Goal: Use online tool/utility: Utilize a website feature to perform a specific function

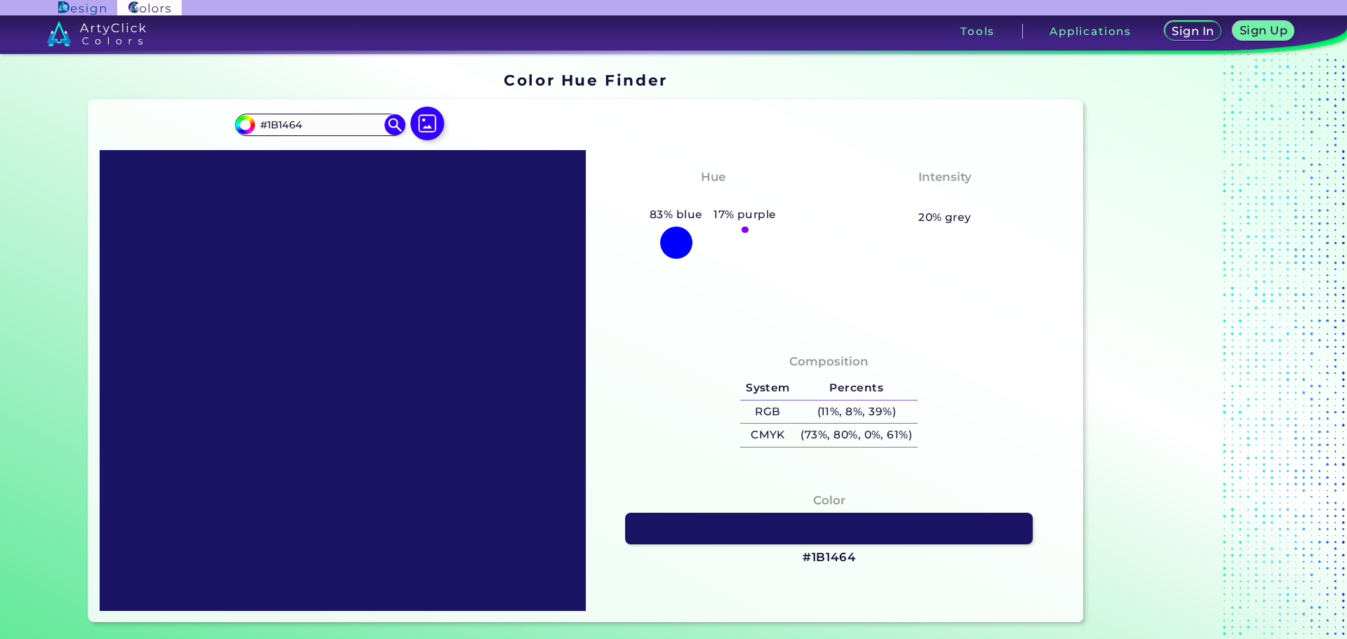
click at [681, 236] on div at bounding box center [676, 243] width 32 height 32
click at [741, 229] on div at bounding box center [744, 230] width 7 height 7
drag, startPoint x: 326, startPoint y: 121, endPoint x: 157, endPoint y: 126, distance: 169.1
click at [157, 126] on div "#1b1464 #1B1464 Acadia ◉ Acid Green ◉ Aero Blue ◉ Alabaster ◉ Albescent White ◉…" at bounding box center [585, 361] width 995 height 523
paste input "1b"
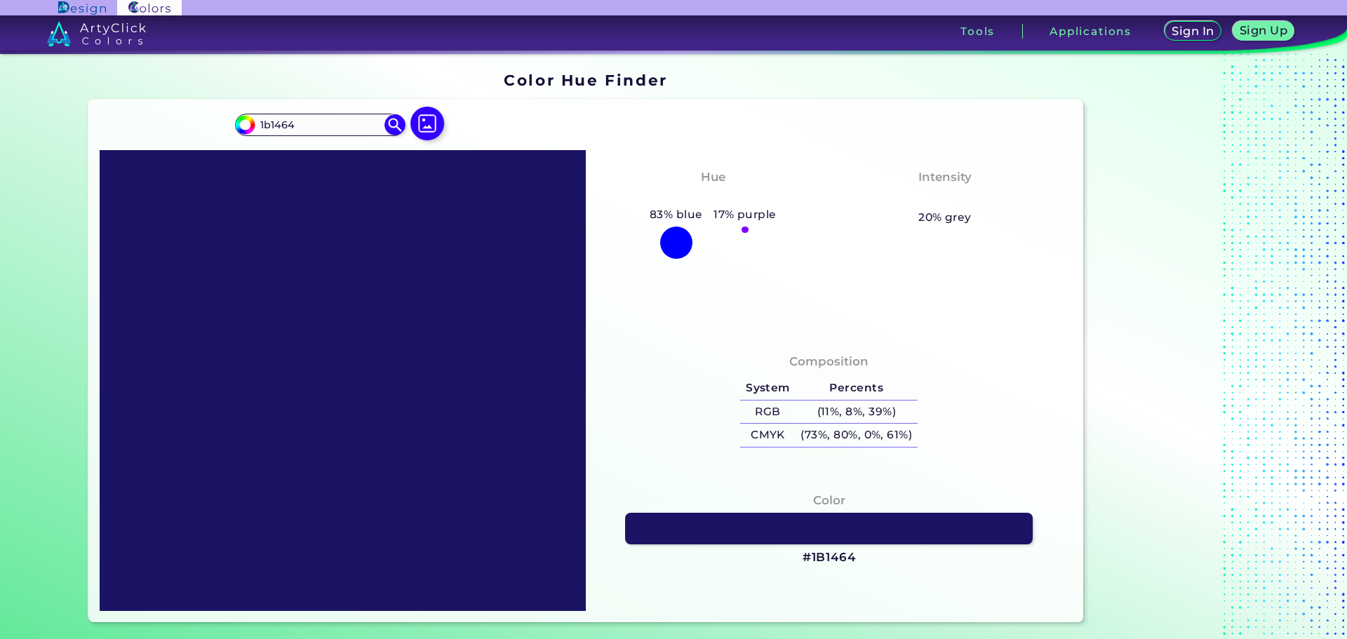
type input "#1B1464"
click at [118, 33] on img at bounding box center [96, 33] width 99 height 25
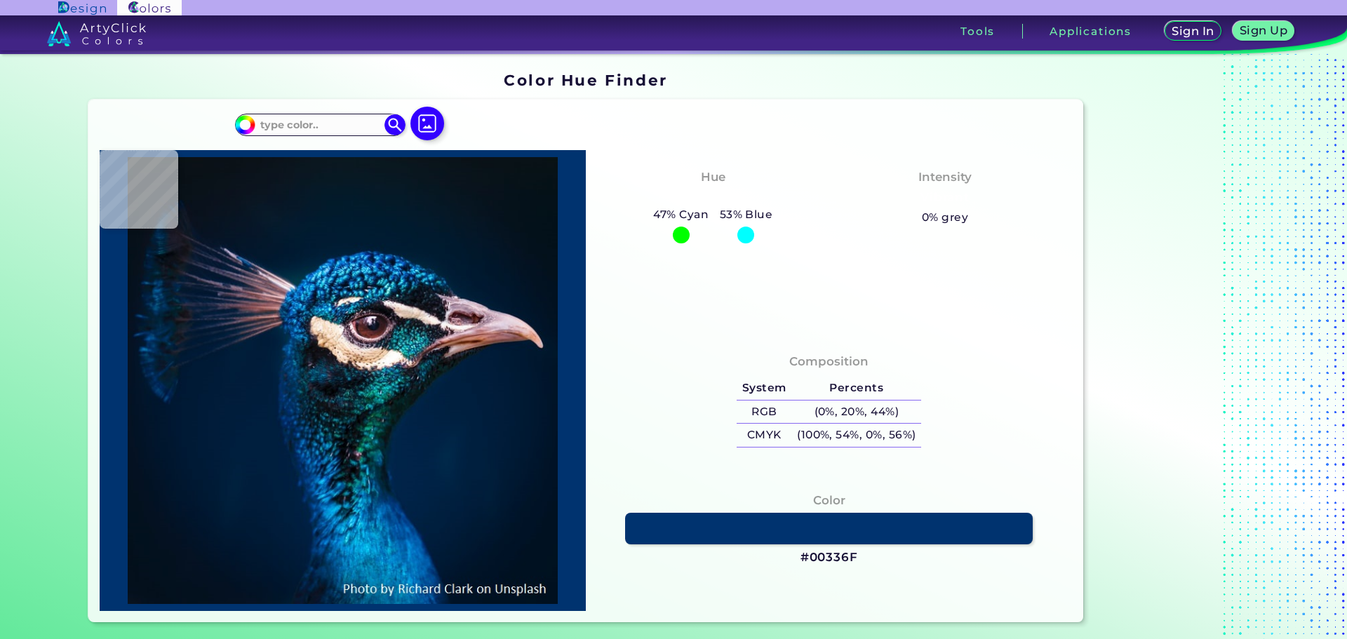
type input "#0b1515"
type input "#0B1515"
type input "#081318"
type input "#091219"
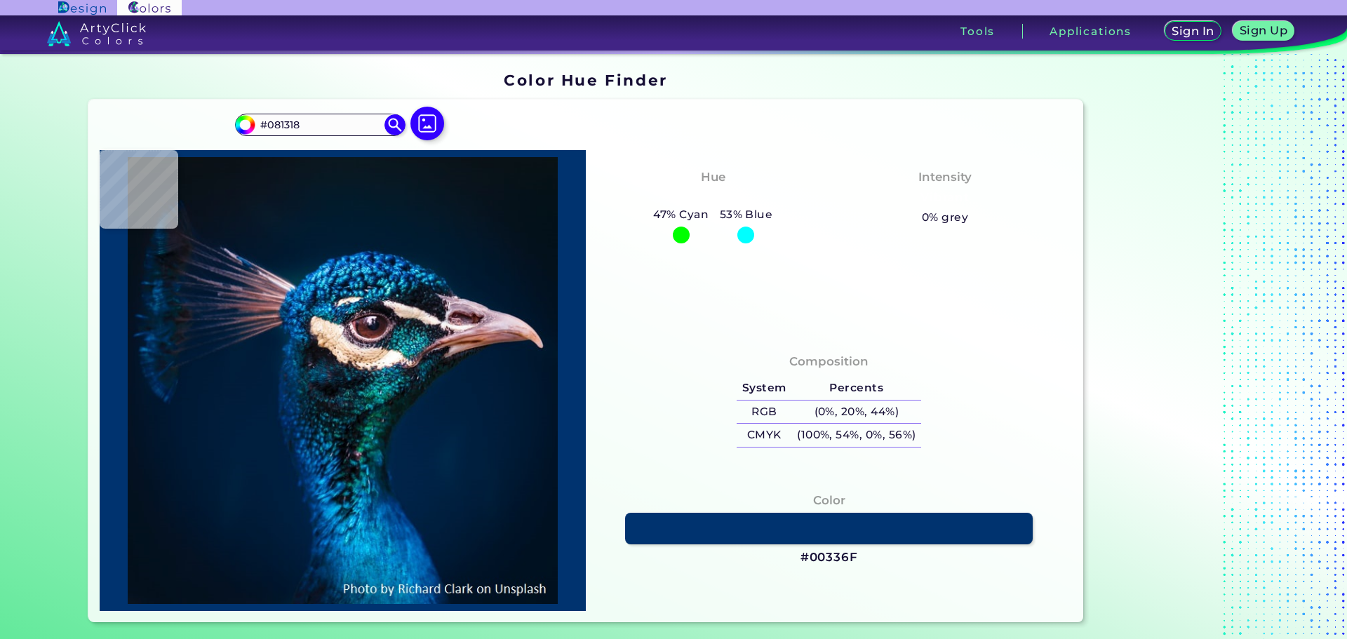
type input "#091219"
type input "#09141a"
type input "#09141A"
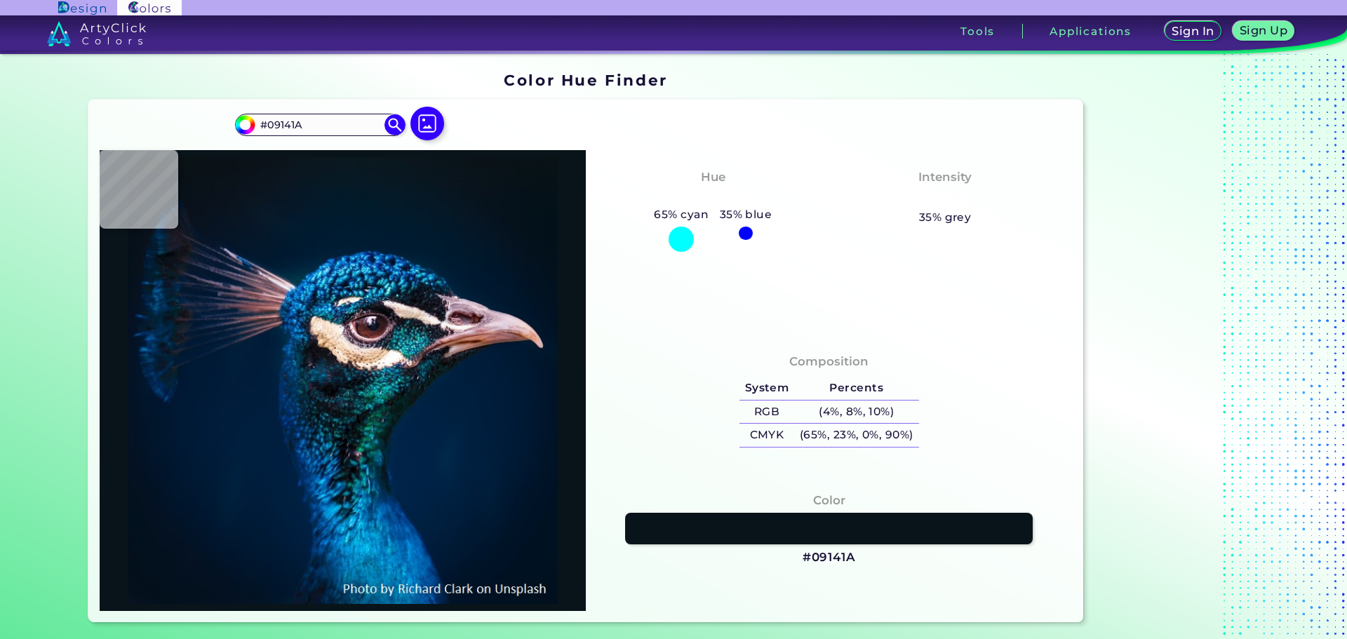
type input "#0b141b"
type input "#0B141B"
type input "#0a151b"
drag, startPoint x: 305, startPoint y: 126, endPoint x: 228, endPoint y: 116, distance: 77.8
click at [228, 116] on div "#0a151b #0A151B Acadia ◉ Acid Green ◉ Aero Blue ◉ Alabaster ◉ Albescent White ◉…" at bounding box center [585, 361] width 995 height 523
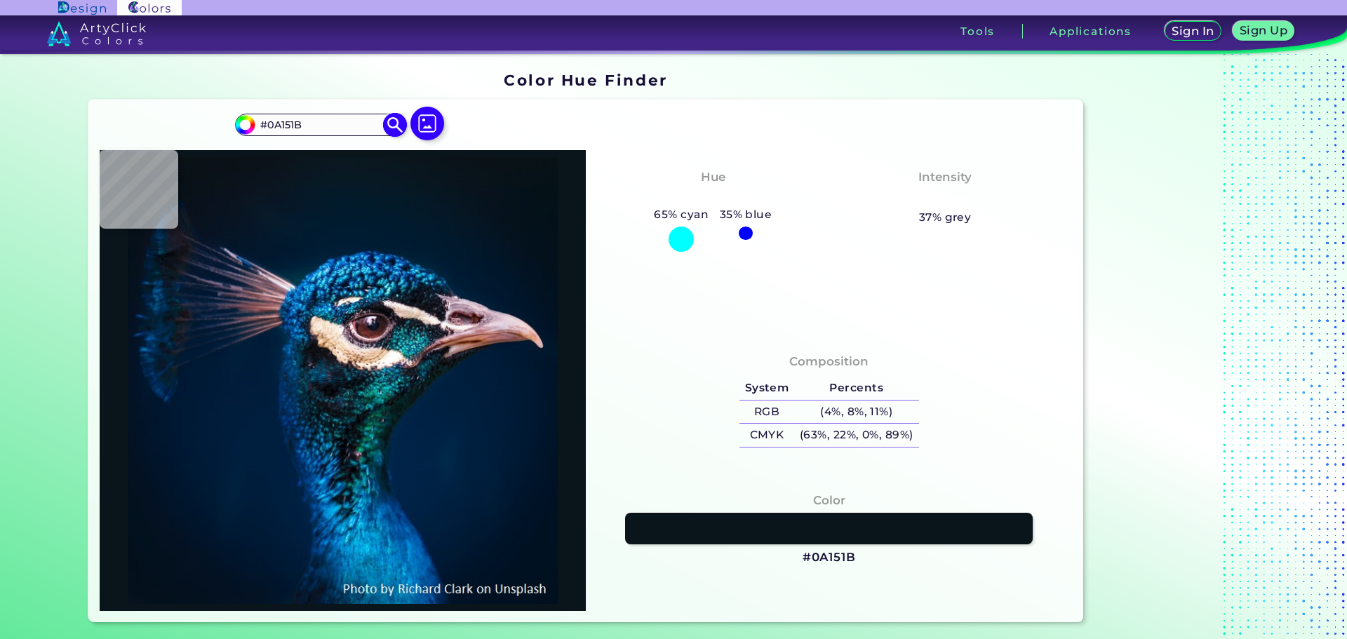
paste input "1b1464"
type input "1b1464"
type input "#1b1464"
type input "#1B1464"
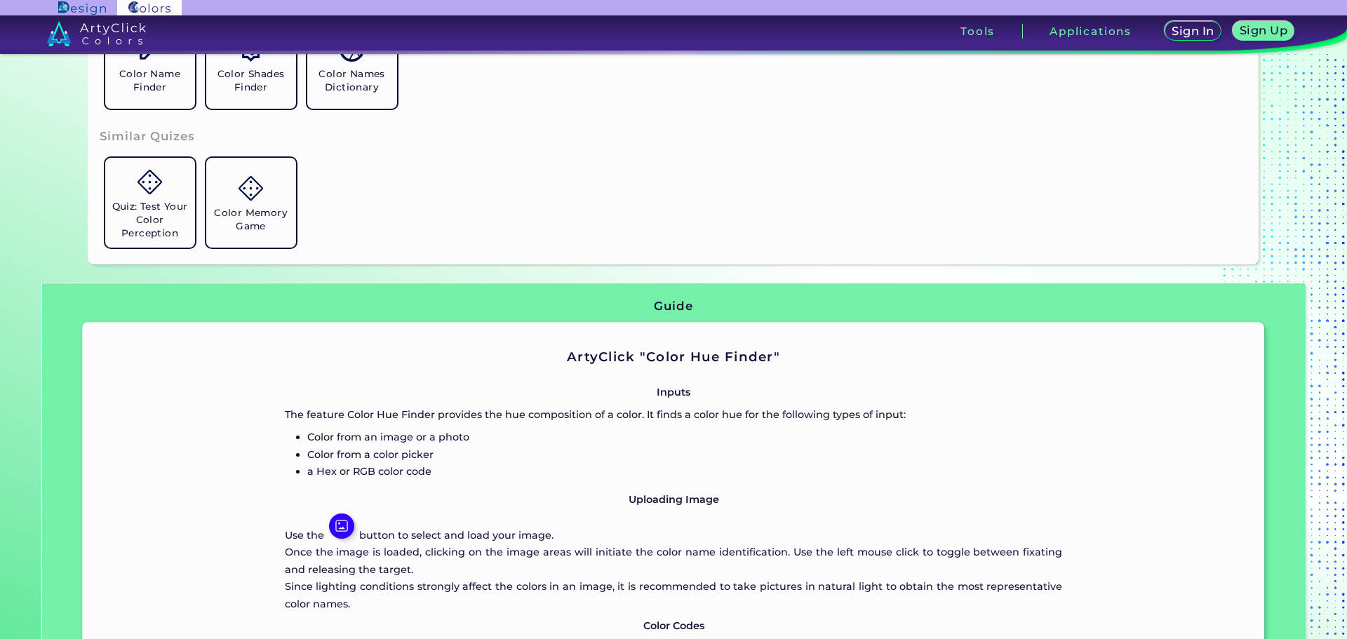
scroll to position [912, 0]
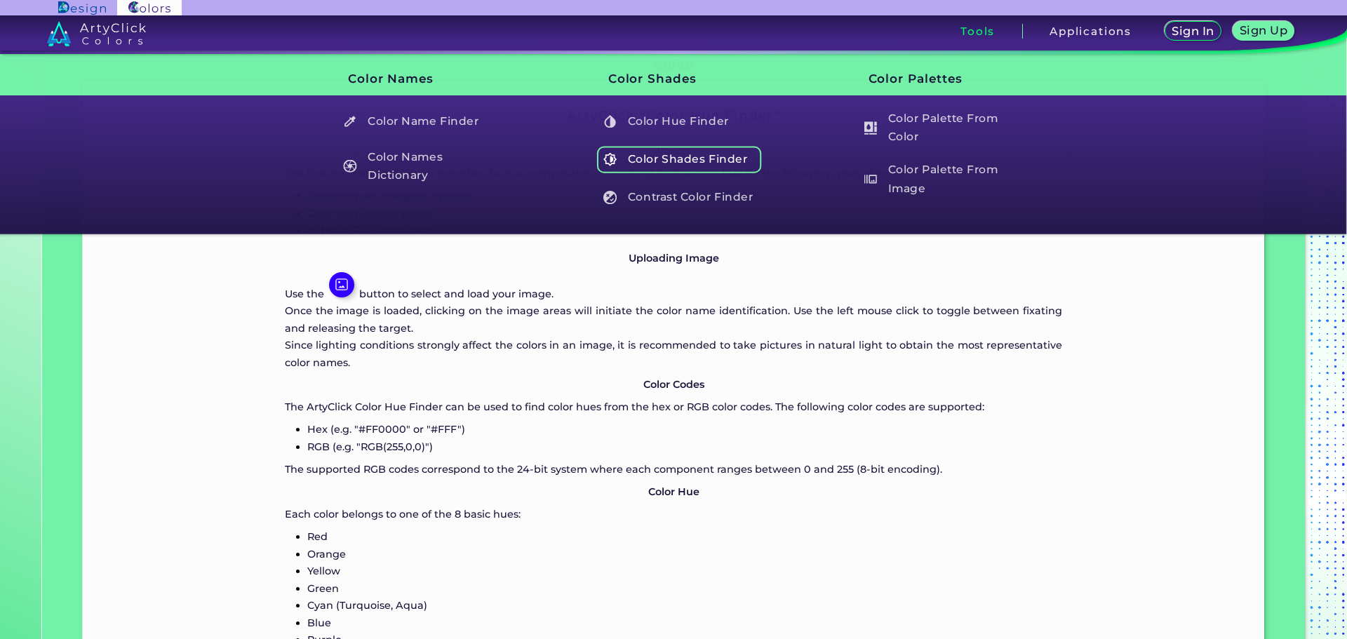
click at [668, 160] on h5 "Color Shades Finder" at bounding box center [679, 159] width 165 height 27
